Goal: Transaction & Acquisition: Book appointment/travel/reservation

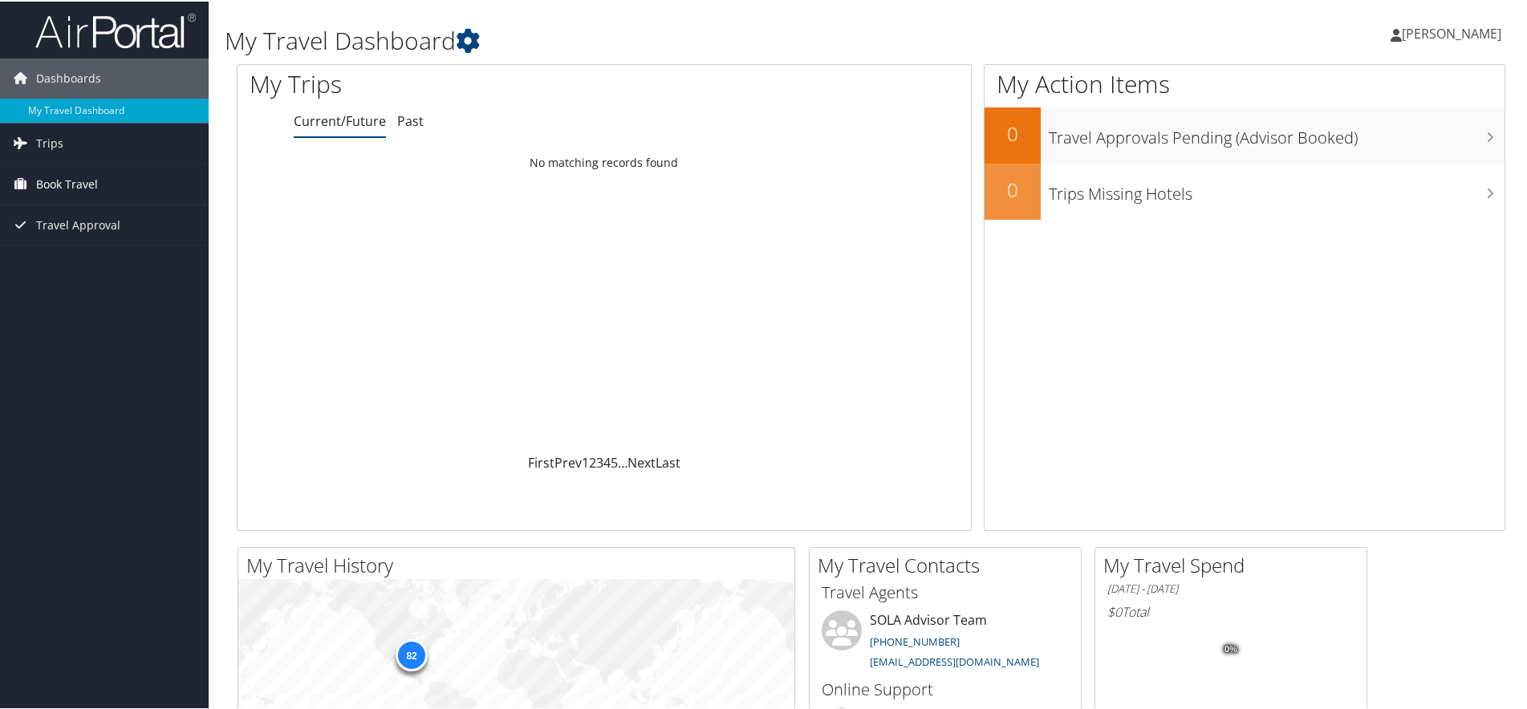
click at [70, 180] on span "Book Travel" at bounding box center [67, 183] width 62 height 40
click at [67, 239] on link "Book/Manage Online Trips" at bounding box center [104, 239] width 209 height 24
